Goal: Information Seeking & Learning: Learn about a topic

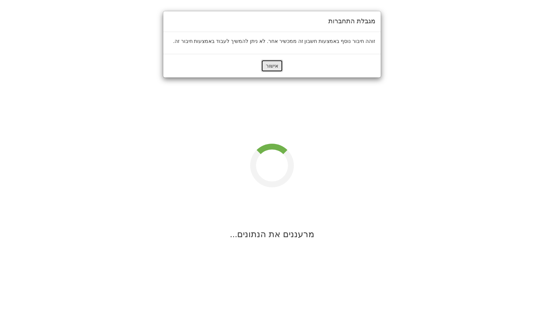
click at [271, 65] on button "אישור" at bounding box center [272, 66] width 22 height 12
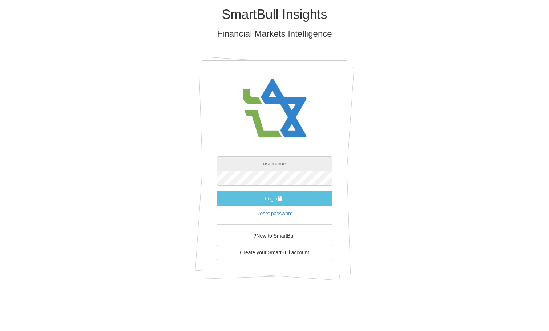
type input "[EMAIL_ADDRESS][DOMAIN_NAME]"
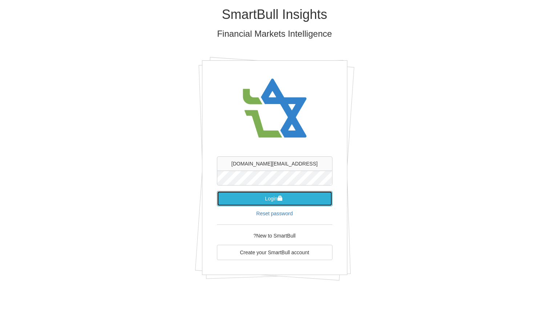
click at [307, 205] on button "Login" at bounding box center [275, 198] width 116 height 15
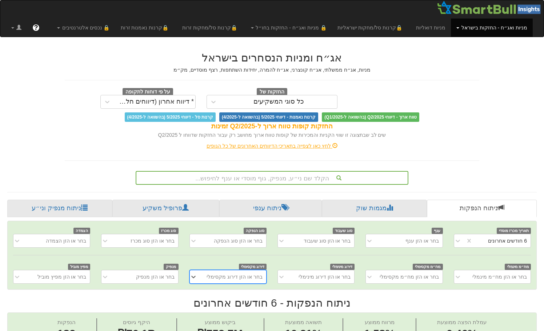
scroll to position [0, 1473]
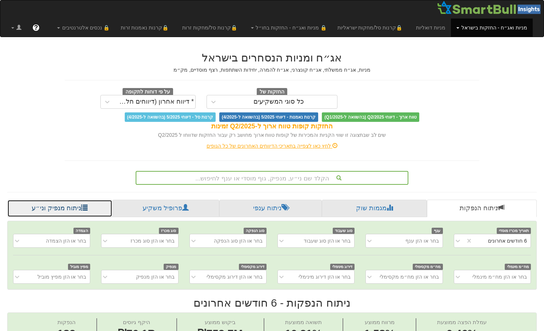
click at [78, 203] on link "ניתוח מנפיק וני״ע" at bounding box center [59, 208] width 105 height 17
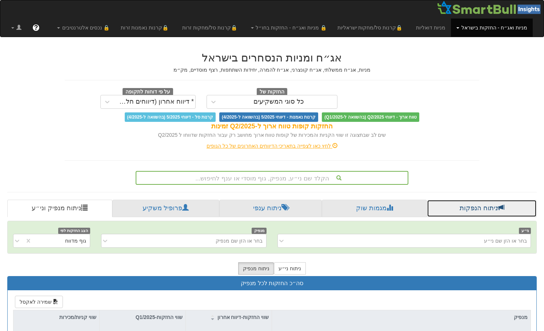
click at [466, 202] on link "ניתוח הנפקות" at bounding box center [482, 208] width 110 height 17
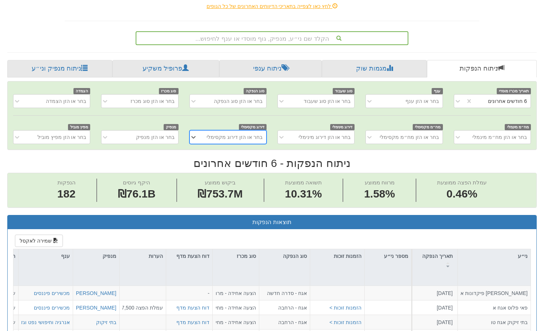
scroll to position [145, 0]
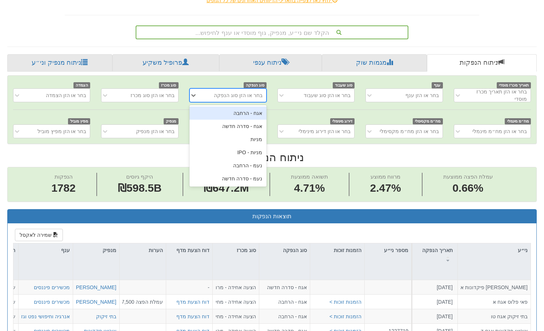
click at [243, 96] on div "בחר או הזן סוג הנפקה" at bounding box center [238, 95] width 49 height 7
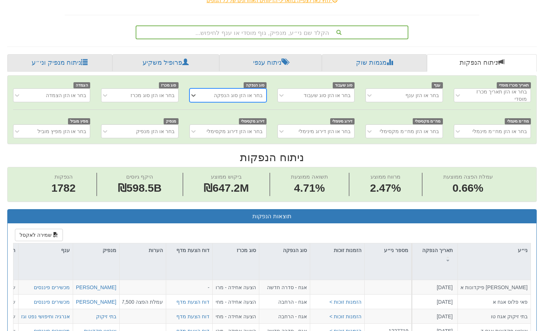
click at [240, 97] on div "בחר או הזן סוג הנפקה" at bounding box center [238, 95] width 49 height 7
click at [240, 98] on div "בחר או הזן סוג הנפקה" at bounding box center [238, 95] width 49 height 7
